Goal: Transaction & Acquisition: Download file/media

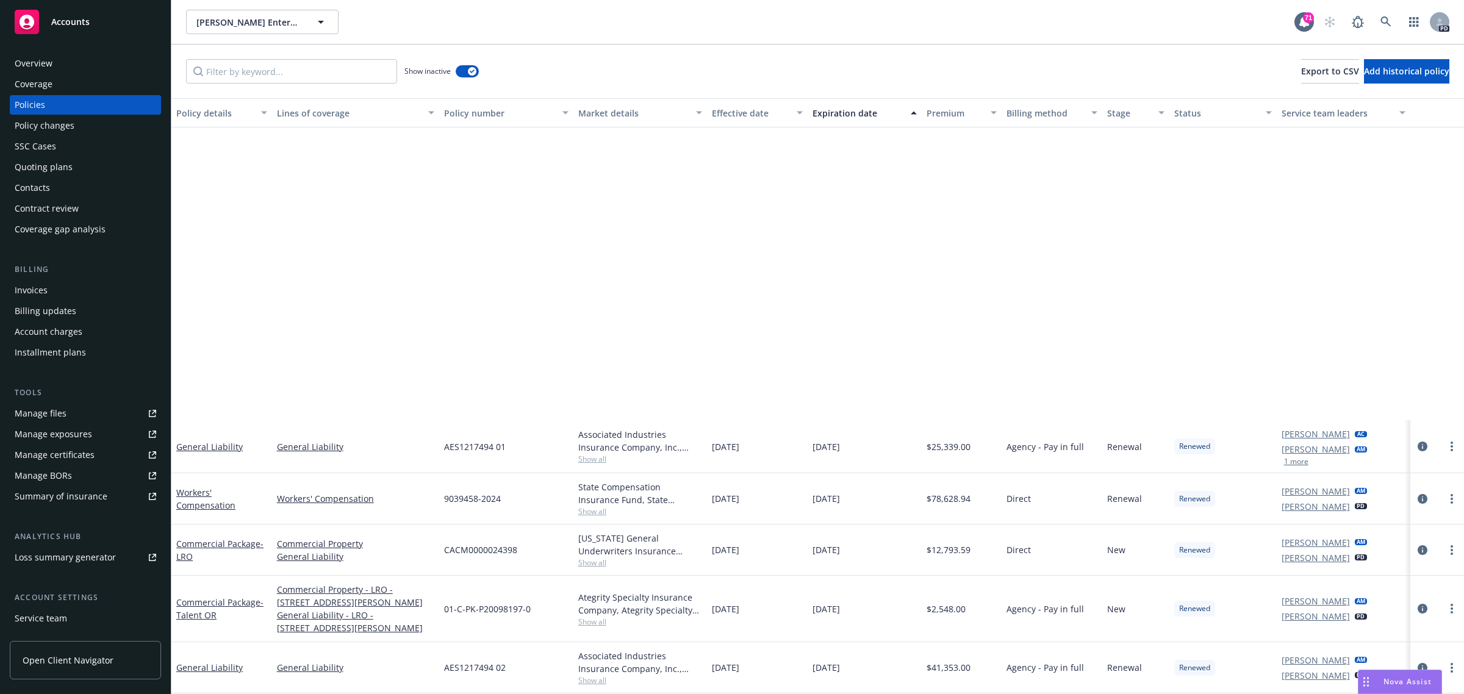
scroll to position [381, 0]
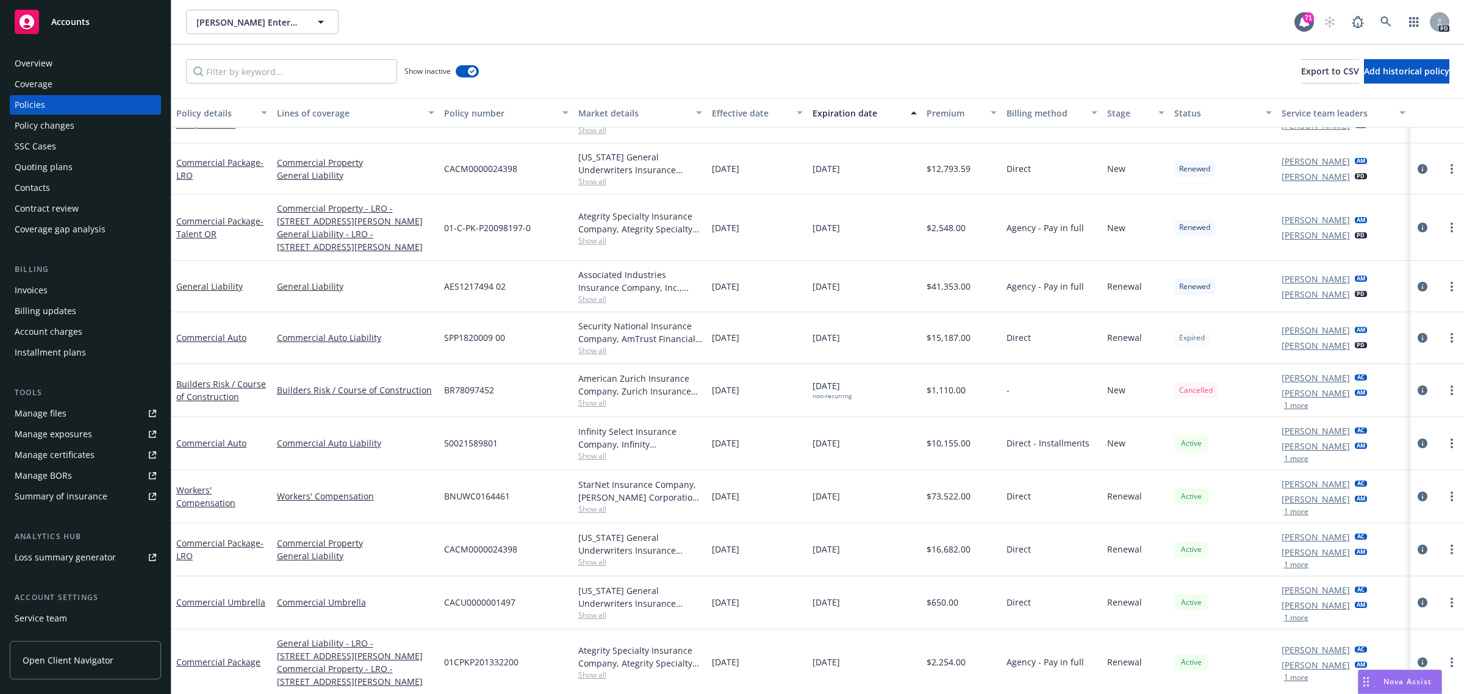
click at [68, 26] on span "Accounts" at bounding box center [70, 22] width 38 height 10
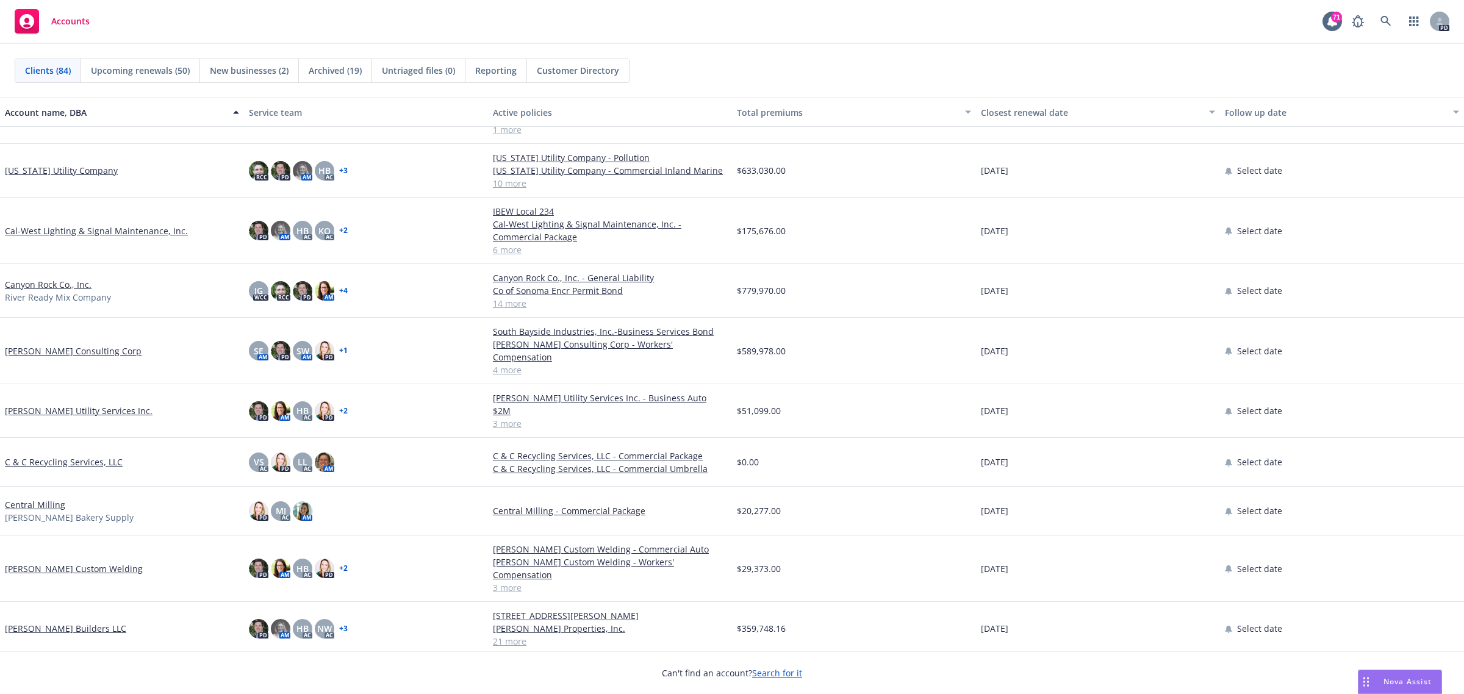
scroll to position [686, 0]
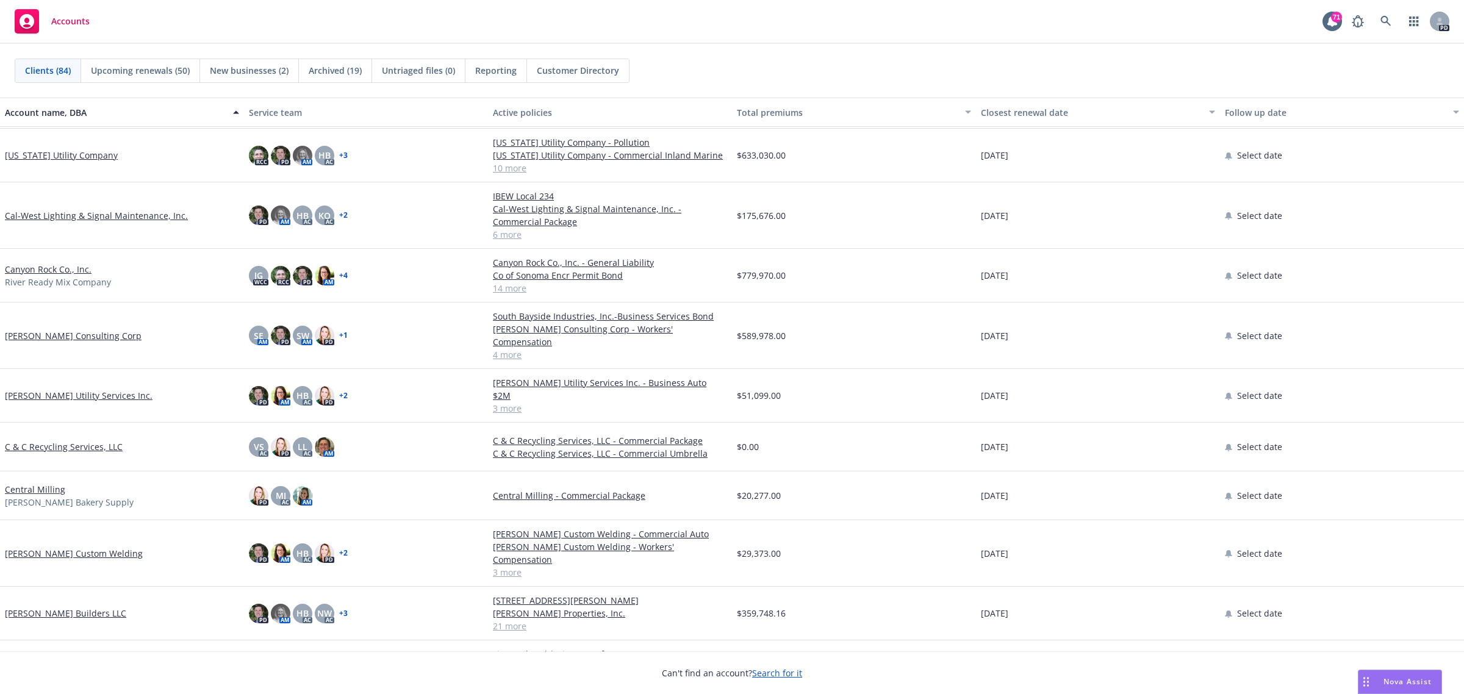
click at [43, 330] on link "[PERSON_NAME] Consulting Corp" at bounding box center [73, 336] width 137 height 13
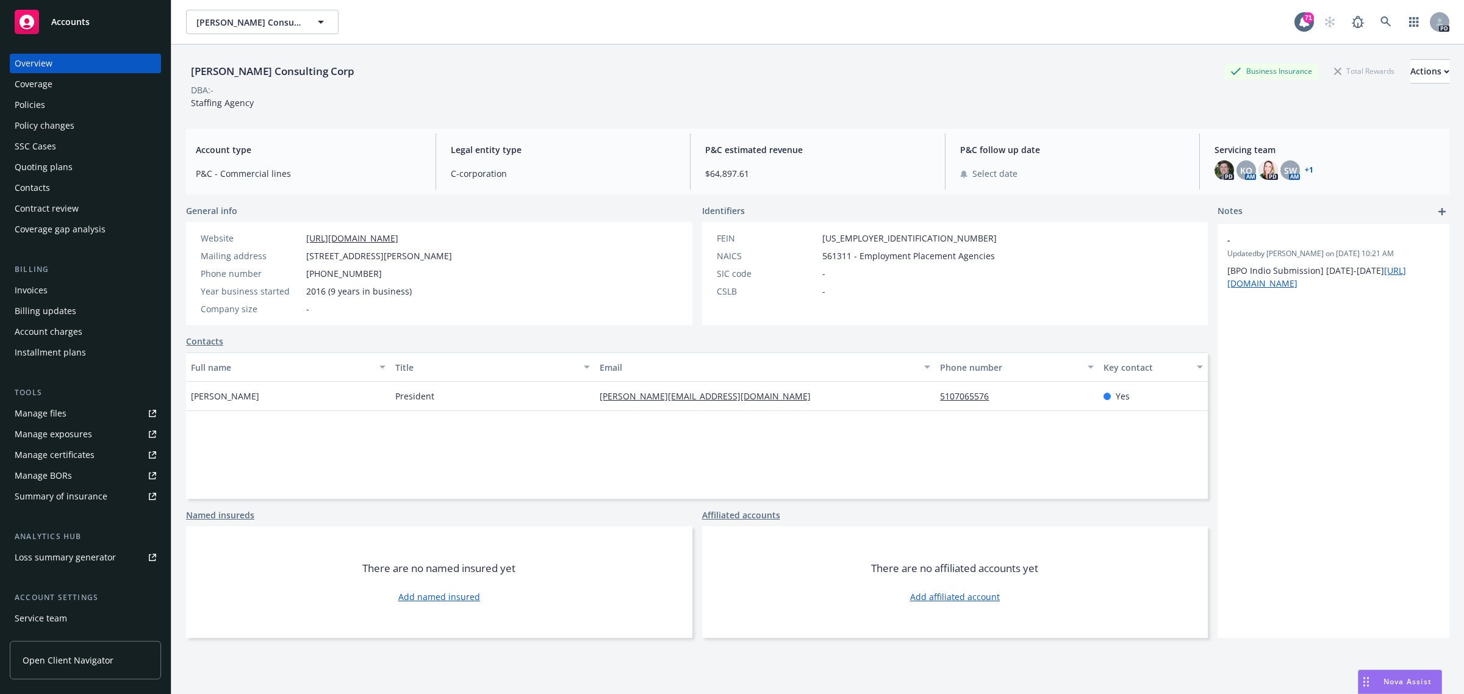
click at [41, 101] on div "Policies" at bounding box center [30, 105] width 31 height 20
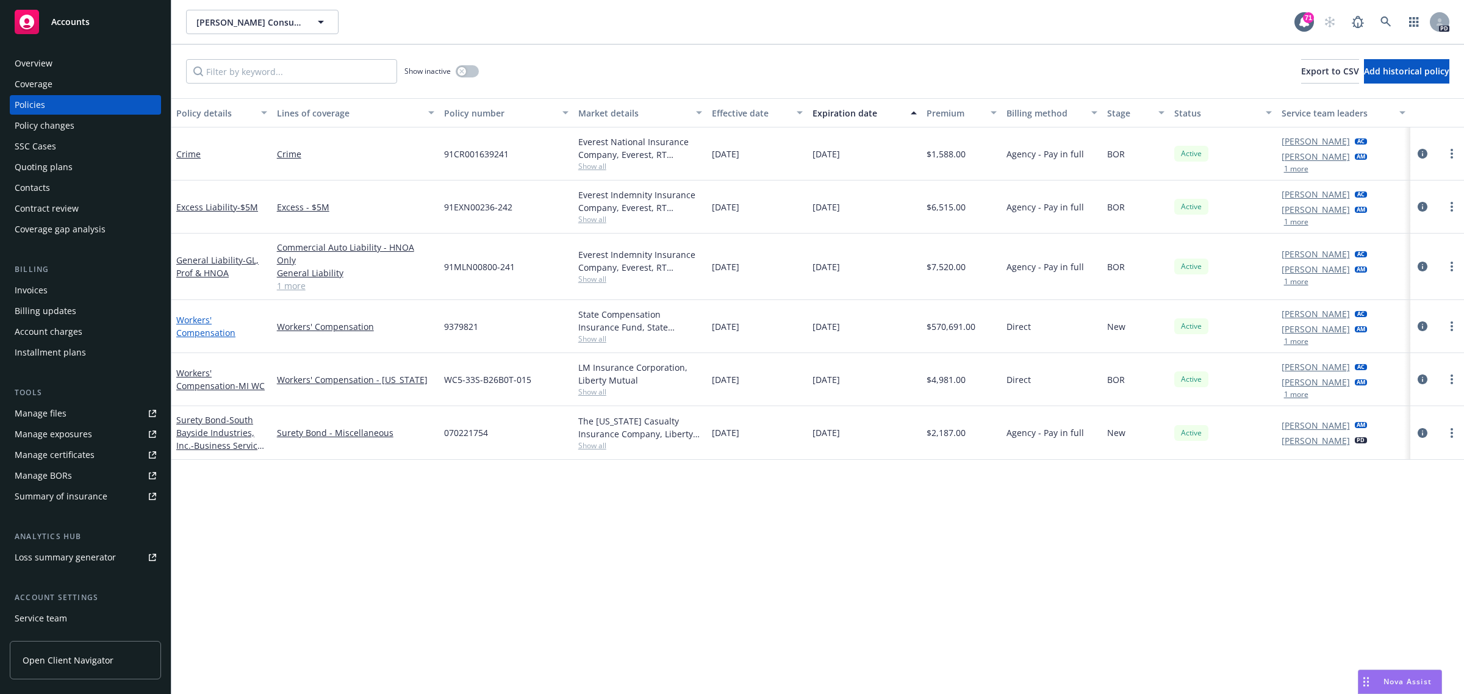
click at [184, 314] on link "Workers' Compensation" at bounding box center [205, 326] width 59 height 24
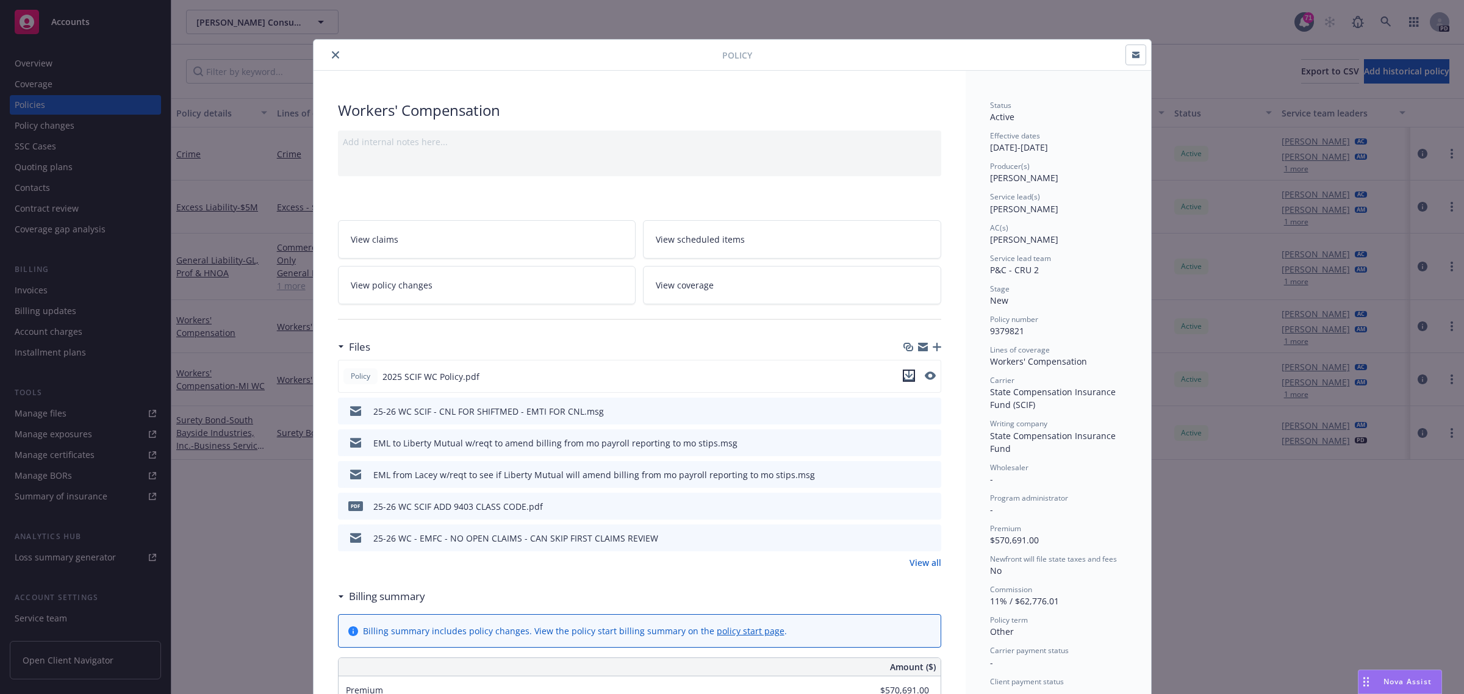
click at [904, 373] on icon "download file" at bounding box center [909, 376] width 10 height 10
click at [332, 56] on icon "close" at bounding box center [335, 54] width 7 height 7
